Goal: Transaction & Acquisition: Purchase product/service

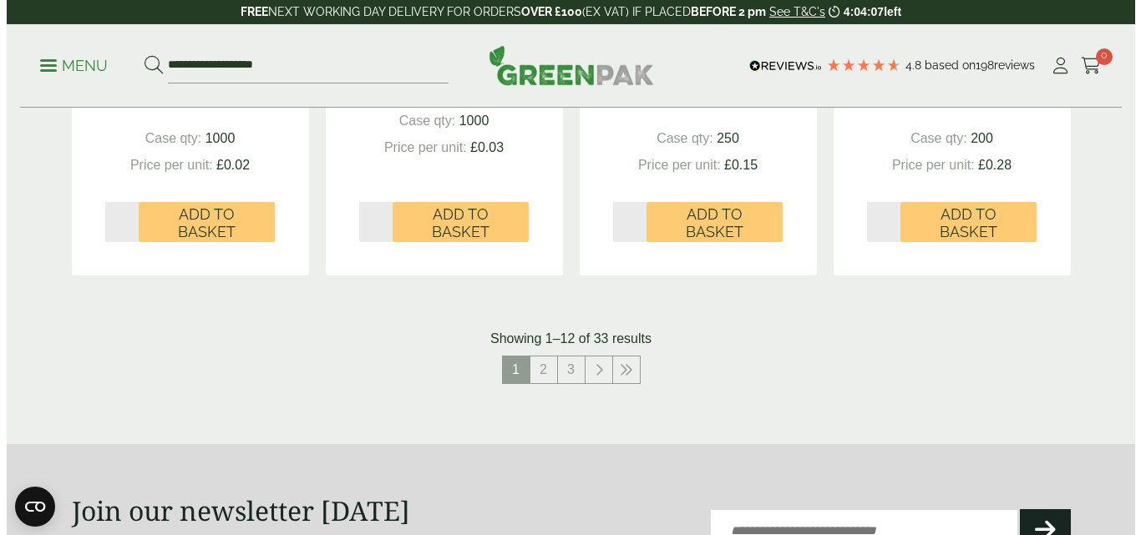
scroll to position [1825, 0]
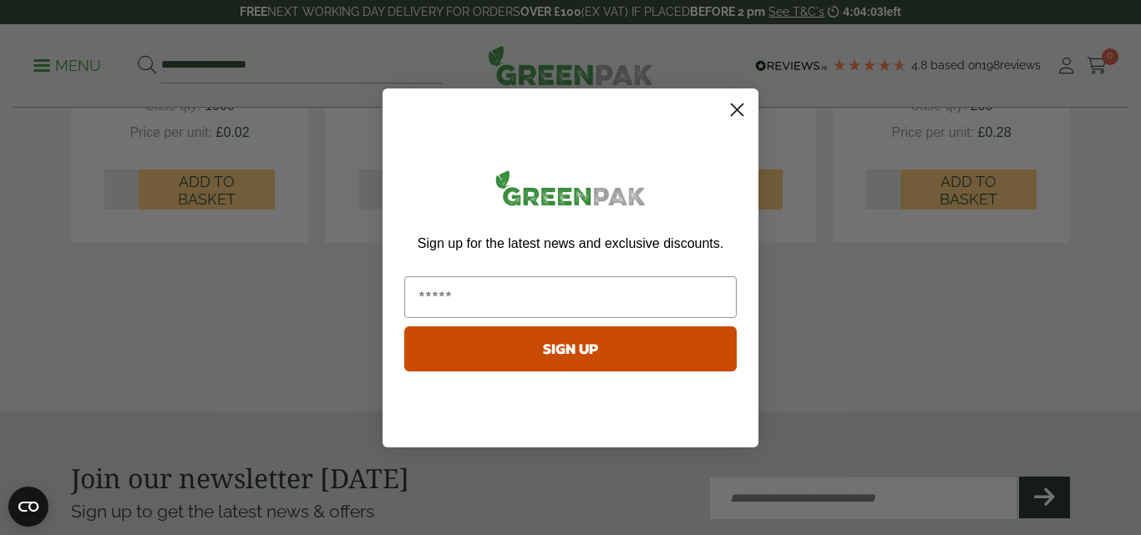
click at [739, 106] on circle "Close dialog" at bounding box center [737, 109] width 28 height 28
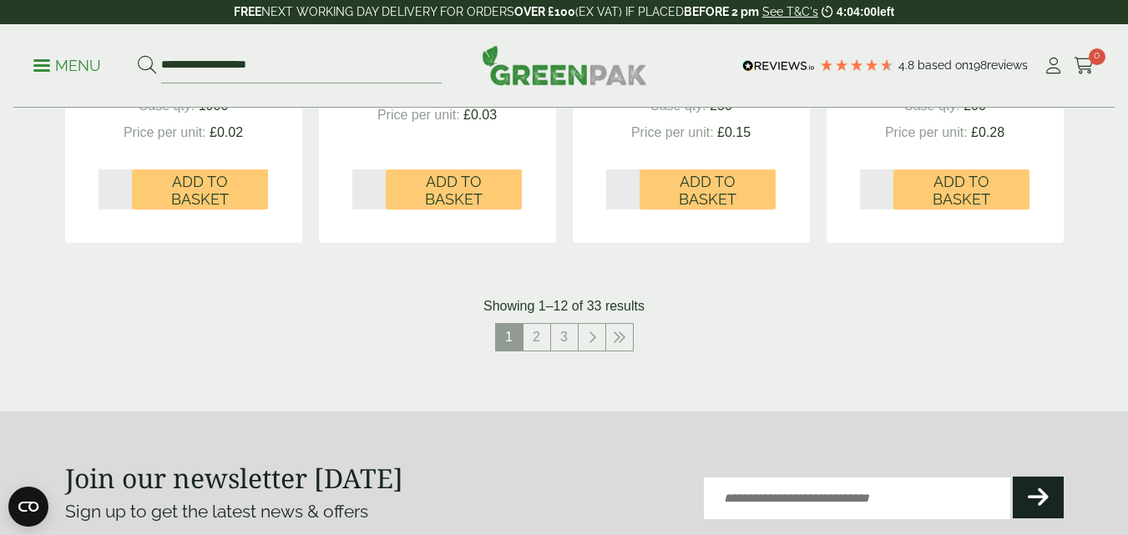
click at [43, 73] on p "Menu" at bounding box center [67, 66] width 68 height 20
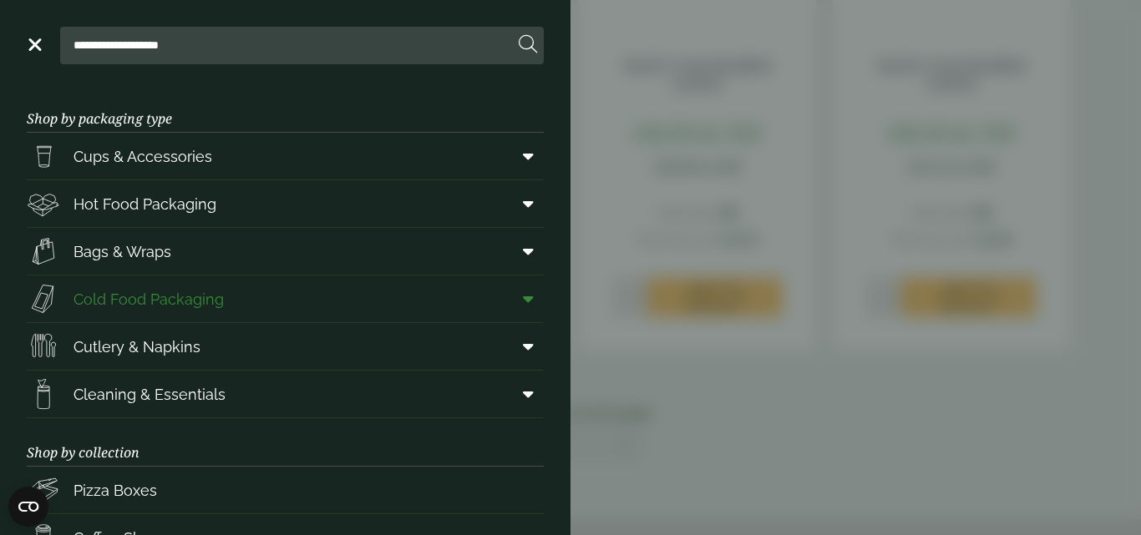
click at [184, 302] on span "Cold Food Packaging" at bounding box center [148, 299] width 150 height 23
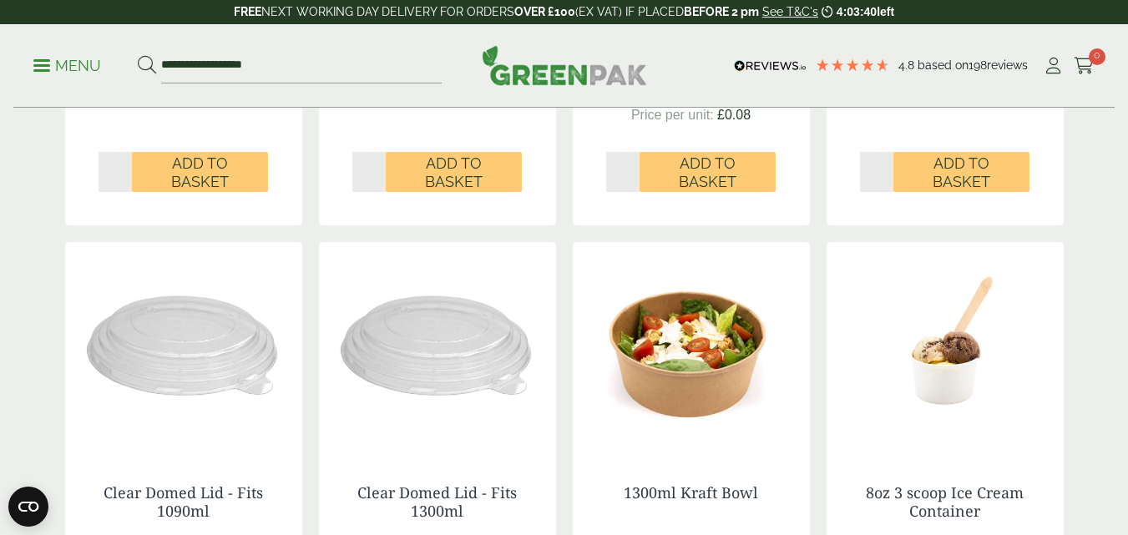
scroll to position [841, 0]
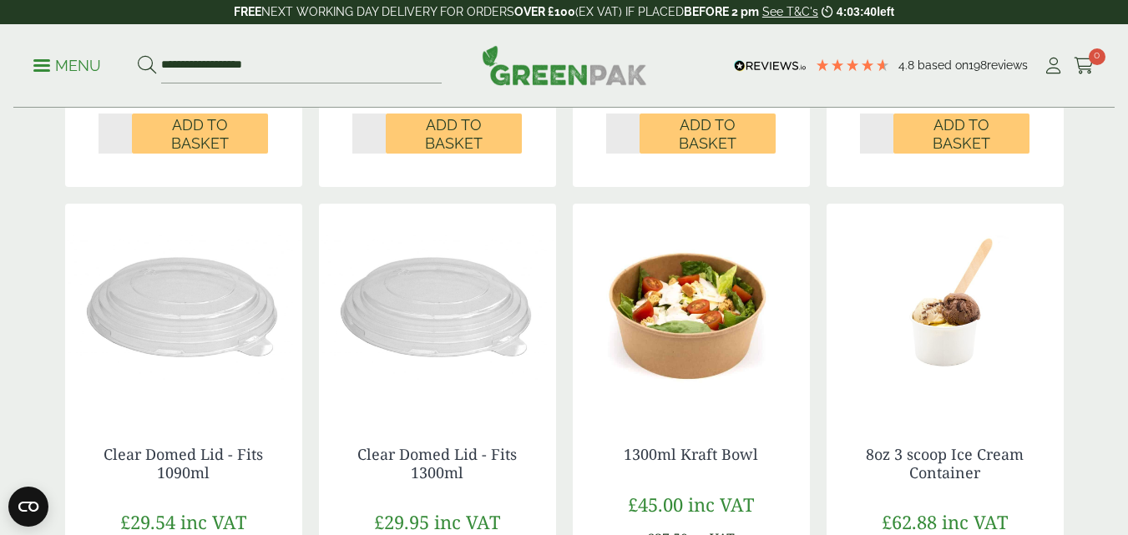
drag, startPoint x: 1139, startPoint y: 51, endPoint x: 1140, endPoint y: 197, distance: 146.1
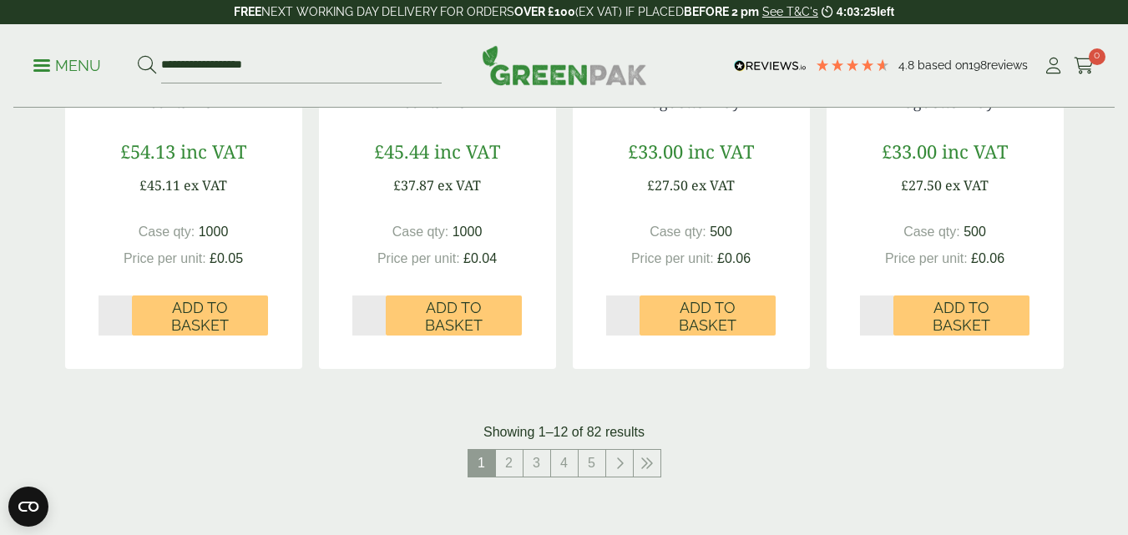
scroll to position [1769, 0]
